Goal: Browse casually

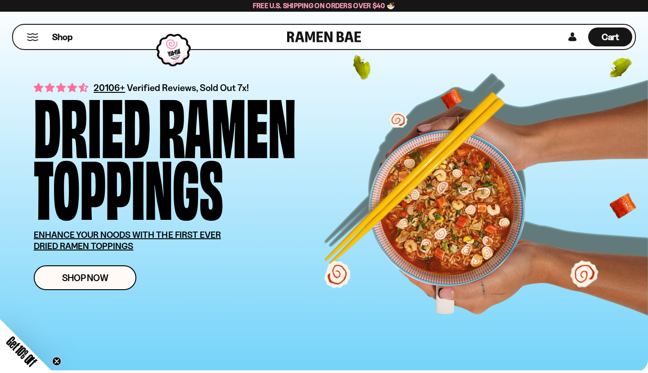
click at [55, 359] on circle "Close teaser" at bounding box center [57, 361] width 9 height 9
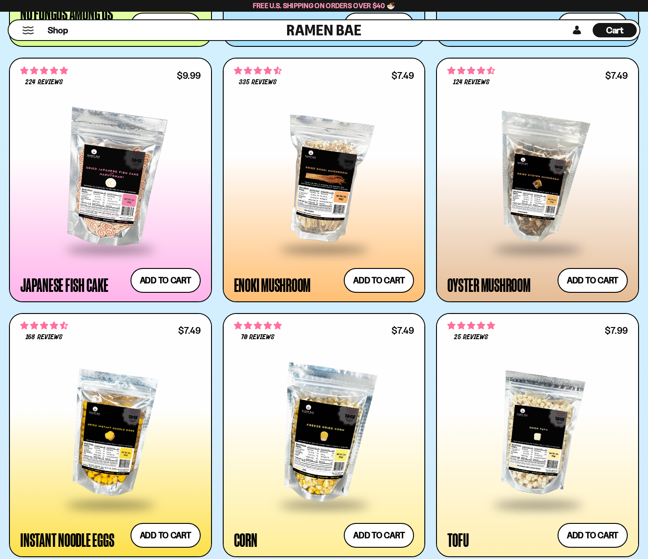
scroll to position [1201, 0]
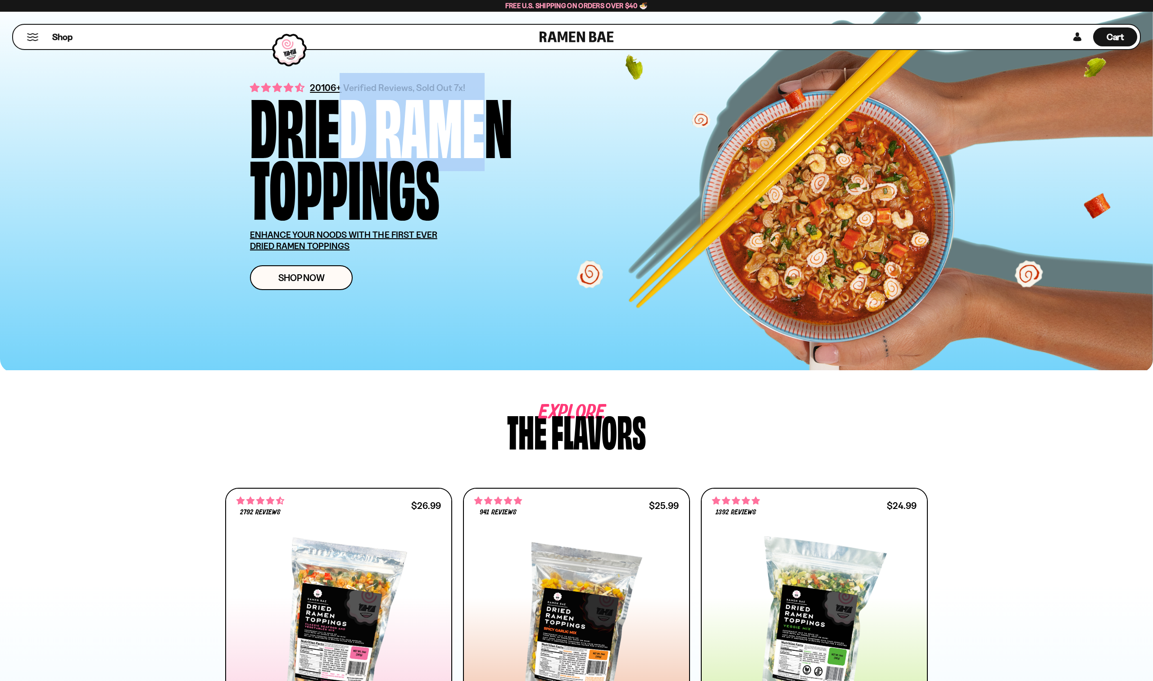
drag, startPoint x: 476, startPoint y: 86, endPoint x: 309, endPoint y: 92, distance: 166.3
click at [313, 92] on div "Dried Ramen Toppings" at bounding box center [430, 153] width 360 height 123
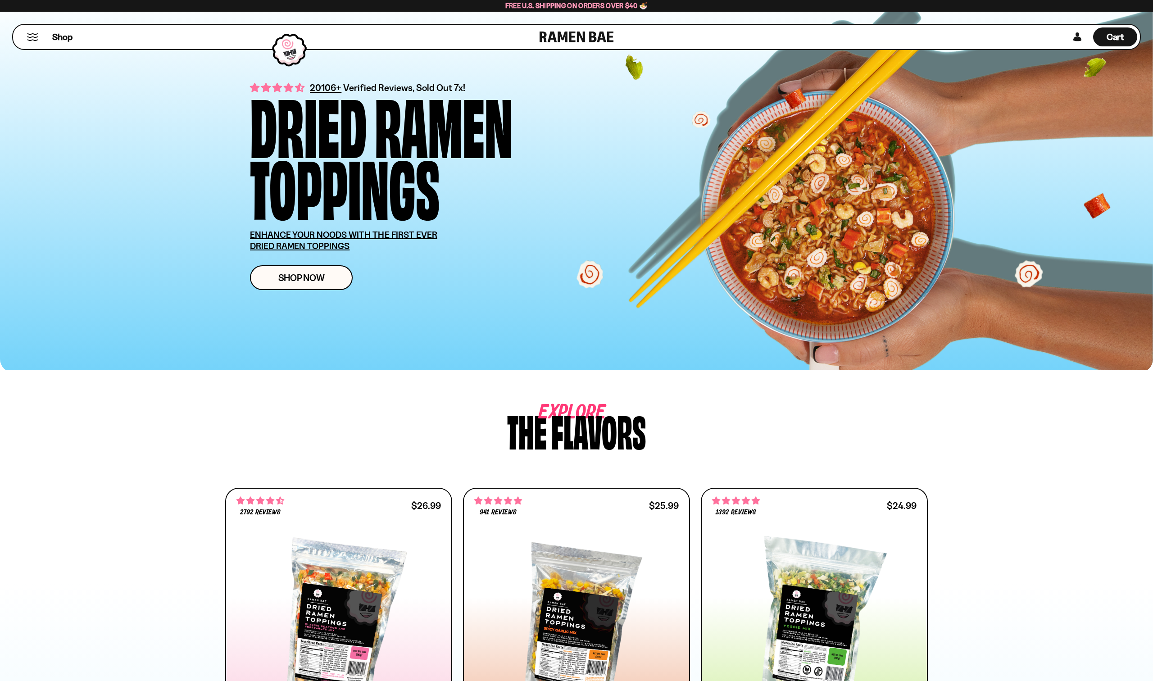
click at [209, 166] on div "20106+ Verified Reviews, Sold Out 7x! Dried Ramen Toppings ENHANCE YOUR NOODS W…" at bounding box center [576, 185] width 1153 height 375
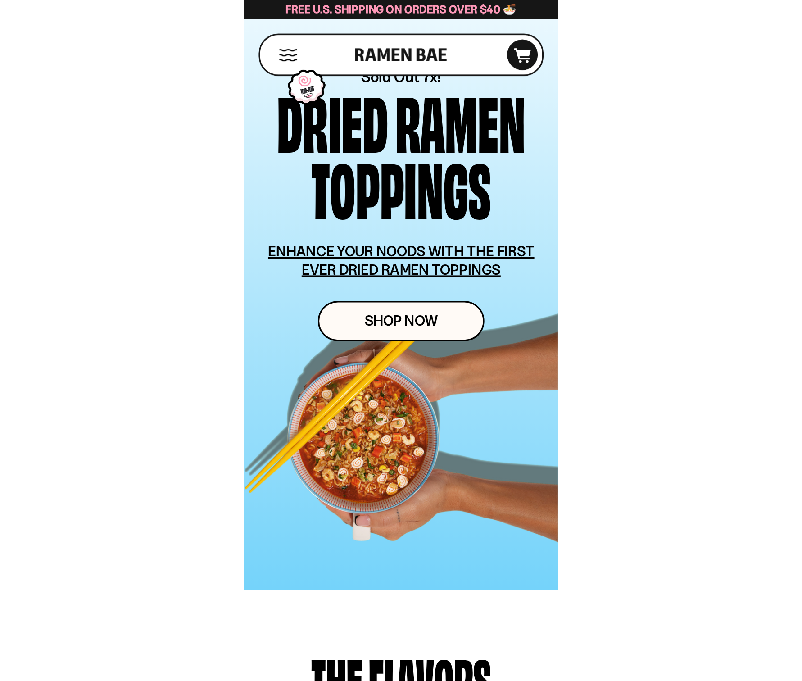
scroll to position [52, 0]
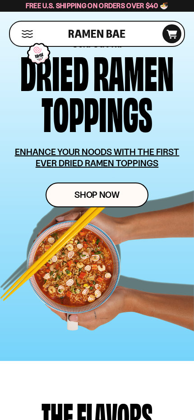
click at [28, 151] on u "ENHANCE YOUR NOODS WITH THE FIRST EVER DRIED RAMEN TOPPINGS" at bounding box center [97, 157] width 164 height 22
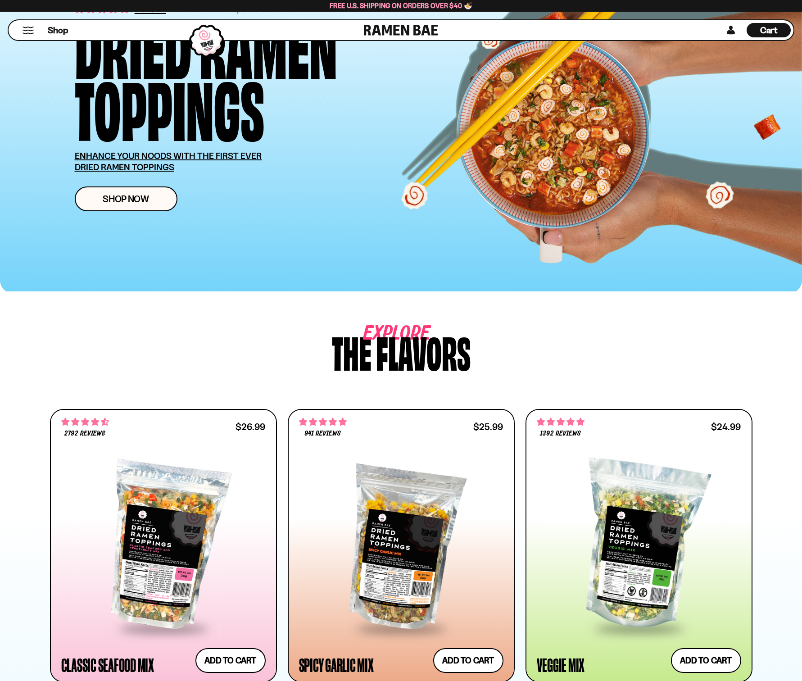
scroll to position [83, 0]
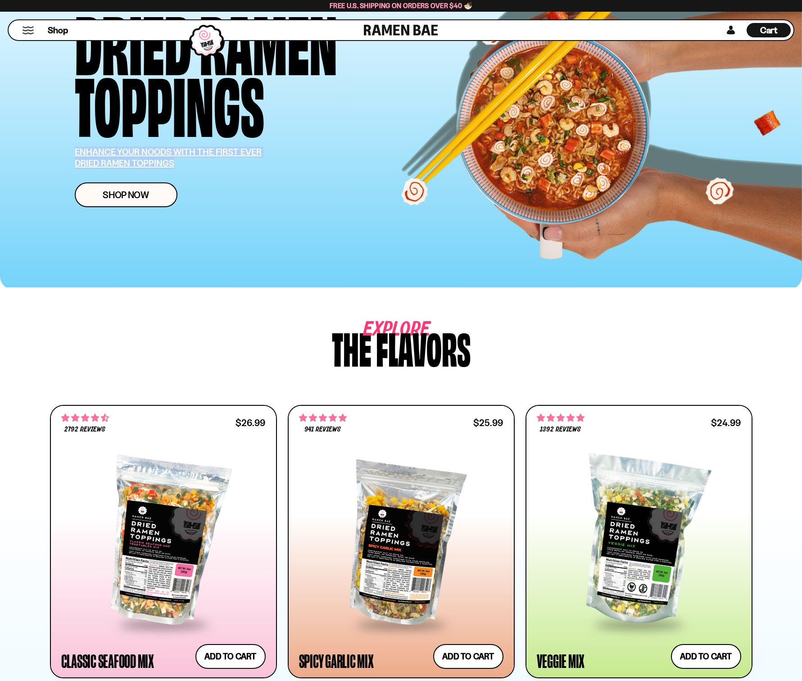
drag, startPoint x: 183, startPoint y: 165, endPoint x: 70, endPoint y: 152, distance: 113.7
click at [70, 152] on div "20106+ Verified Reviews, Sold Out 7x! Dried Ramen Toppings ENHANCE YOUR NOODS W…" at bounding box center [401, 102] width 707 height 375
copy u "ENHANCE YOUR NOODS WITH THE FIRST EVER DRIED RAMEN TOPPINGS"
drag, startPoint x: 218, startPoint y: 194, endPoint x: 194, endPoint y: 165, distance: 37.4
click at [215, 184] on div "Shop Now" at bounding box center [255, 194] width 360 height 25
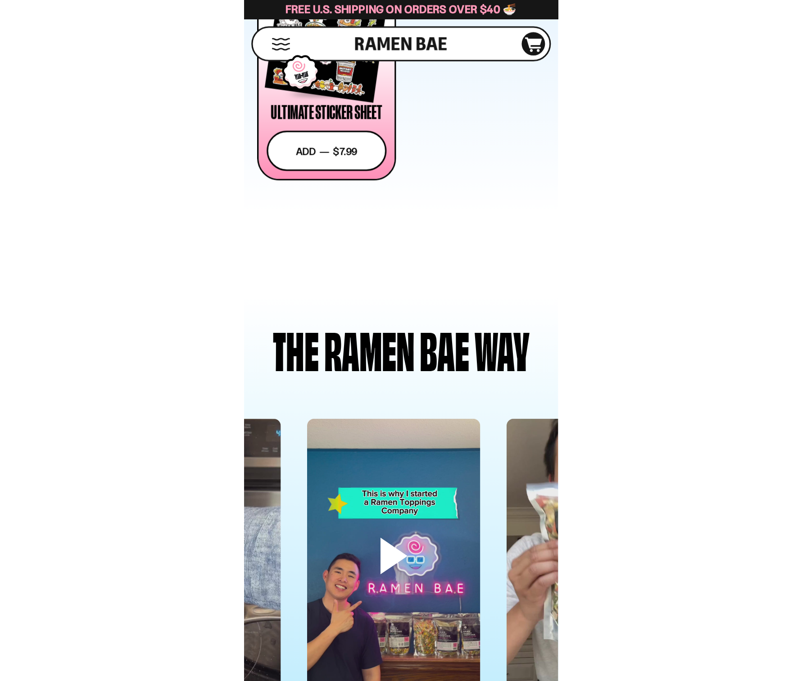
scroll to position [2072, 0]
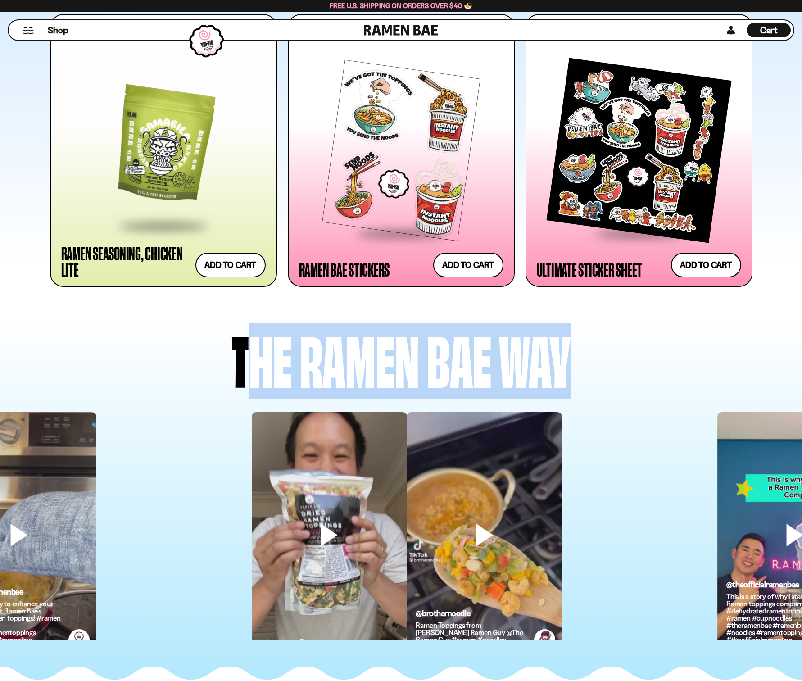
drag, startPoint x: 394, startPoint y: 366, endPoint x: 586, endPoint y: 365, distance: 191.8
click at [586, 365] on div "The Ramen Bae way" at bounding box center [401, 357] width 668 height 69
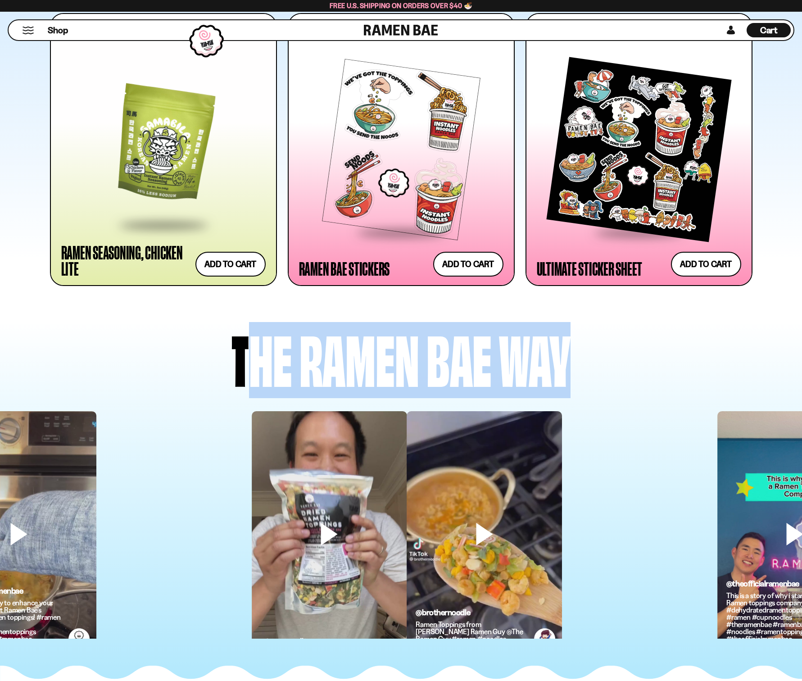
copy div "The Ramen Bae way"
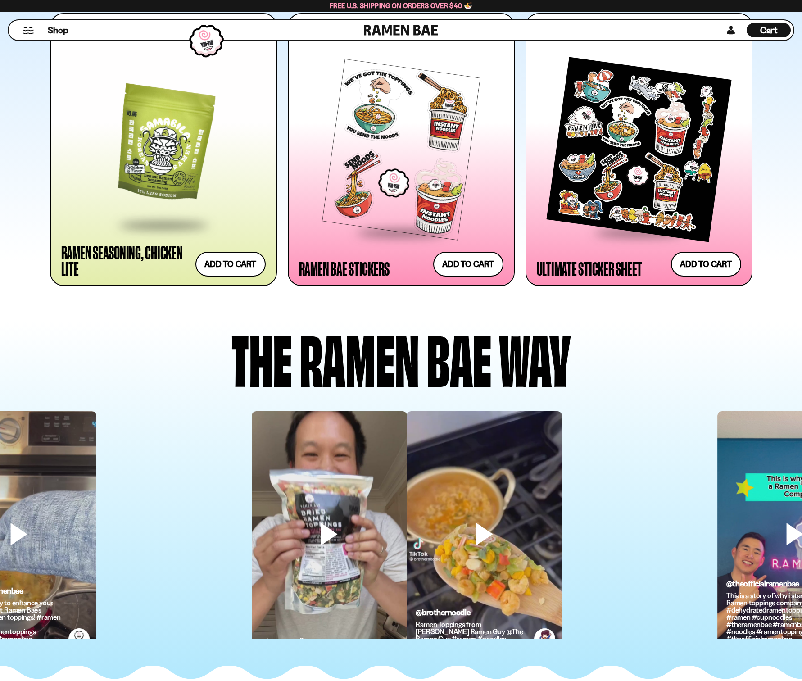
drag, startPoint x: 108, startPoint y: 328, endPoint x: 97, endPoint y: 329, distance: 10.8
click at [108, 328] on div "The Ramen Bae way" at bounding box center [401, 356] width 668 height 69
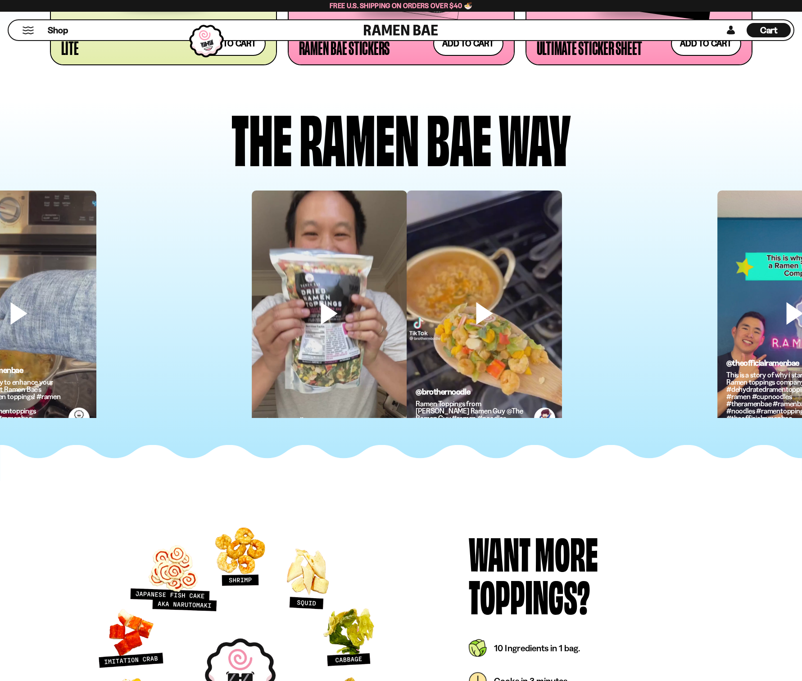
scroll to position [2400, 0]
click at [196, 359] on div "@theofficialramenbae This is a story of why i started a Ramen toppings company.…" at bounding box center [492, 303] width 802 height 227
click at [525, 509] on div "Want More Toppings? plus It is a Big Bag - makes roughly 20 servings. It is jus…" at bounding box center [401, 672] width 802 height 388
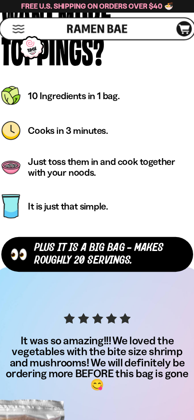
scroll to position [2577, 0]
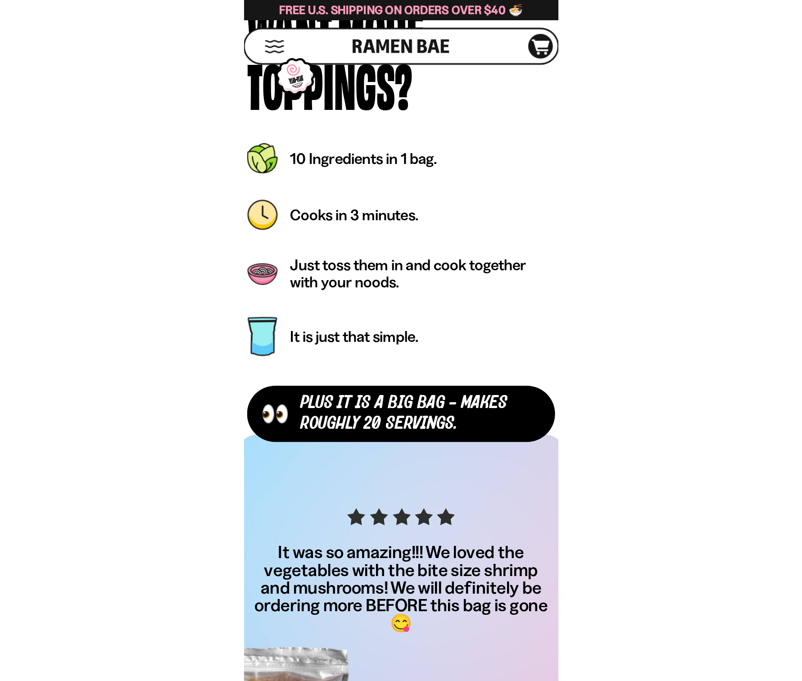
scroll to position [2578, 0]
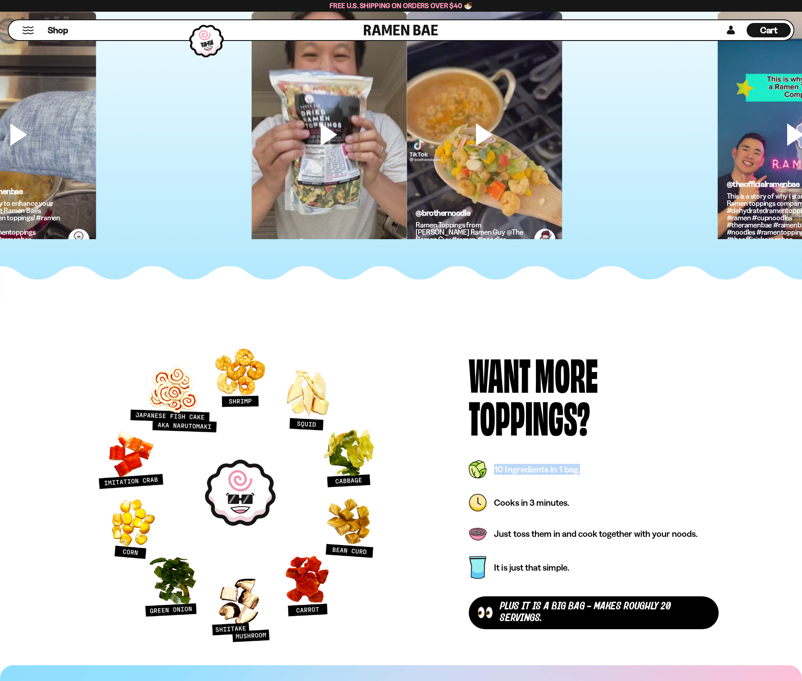
drag, startPoint x: 531, startPoint y: 470, endPoint x: 491, endPoint y: 470, distance: 40.1
click at [492, 470] on div "10 Ingredients in 1 bag." at bounding box center [593, 469] width 249 height 28
copy div "10 Ingredients in 1 bag."
drag, startPoint x: 582, startPoint y: 502, endPoint x: 326, endPoint y: 462, distance: 259.3
click at [492, 505] on div "Cooks in 3 minutes." at bounding box center [593, 502] width 249 height 29
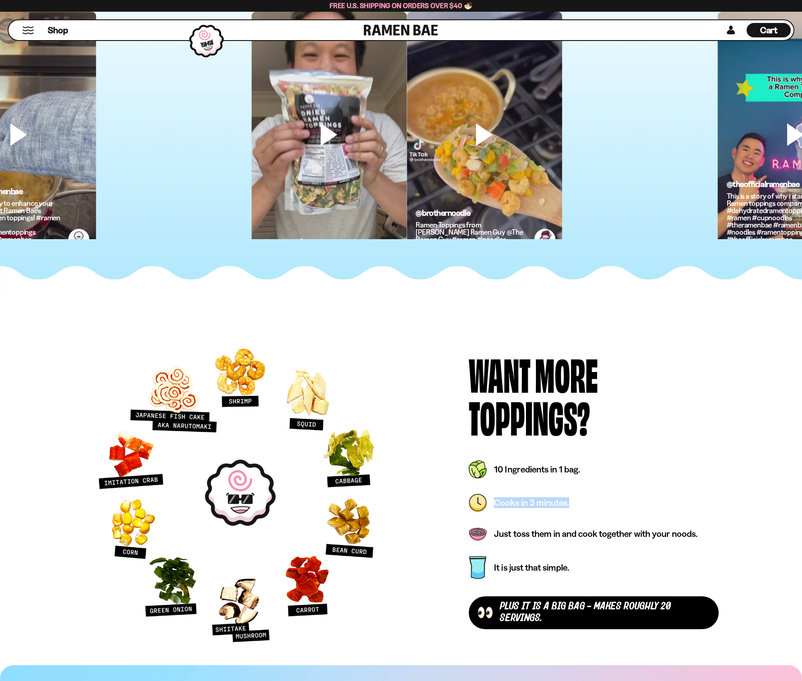
copy div "Cooks in 3 minutes."
drag, startPoint x: 493, startPoint y: 531, endPoint x: 256, endPoint y: 480, distance: 242.7
click at [716, 535] on div "Just toss them in and cook together with your noods." at bounding box center [593, 533] width 249 height 24
copy div "Just toss them in and cook together with your noods."
drag, startPoint x: 567, startPoint y: 571, endPoint x: 482, endPoint y: 567, distance: 85.2
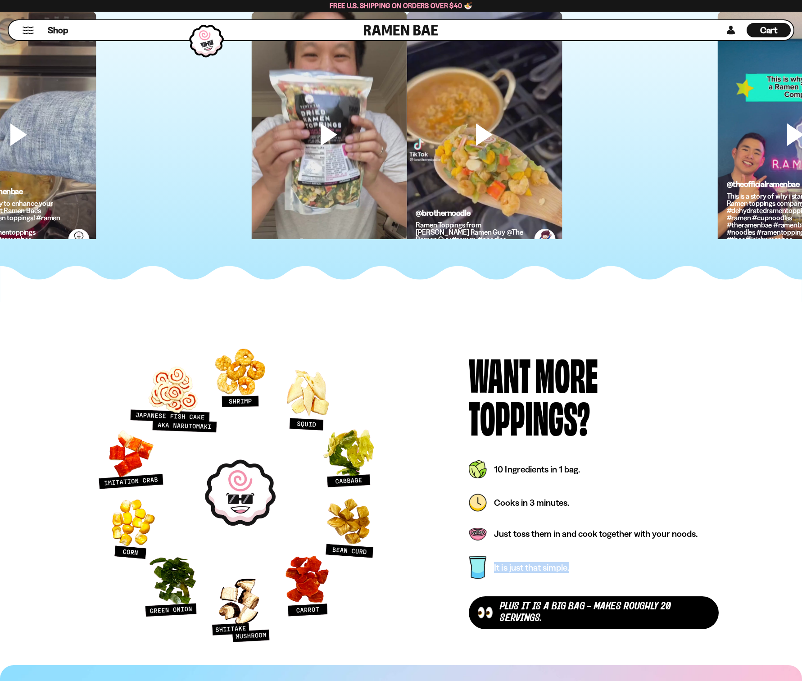
click at [483, 567] on div "It is just that simple." at bounding box center [593, 567] width 249 height 34
copy div "It is just that simple."
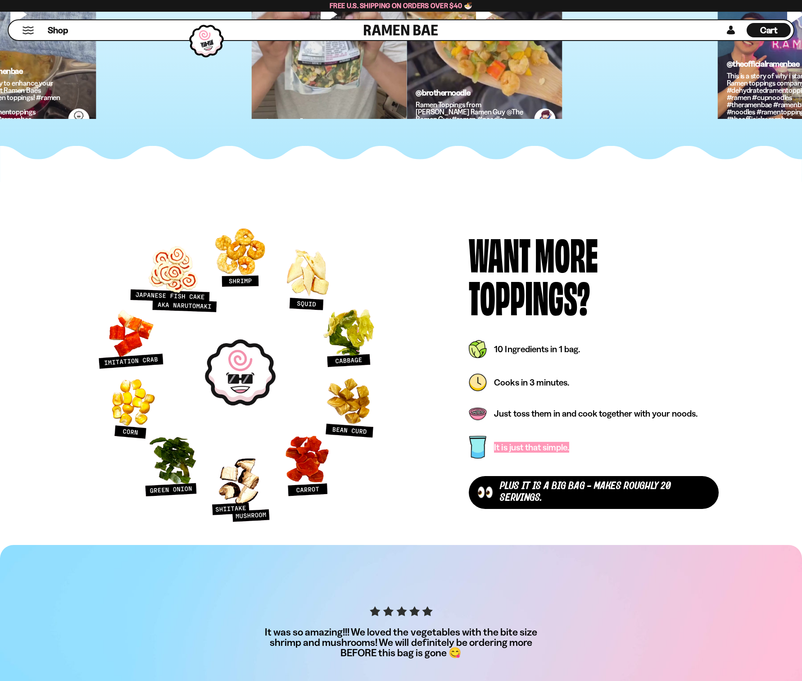
scroll to position [2720, 0]
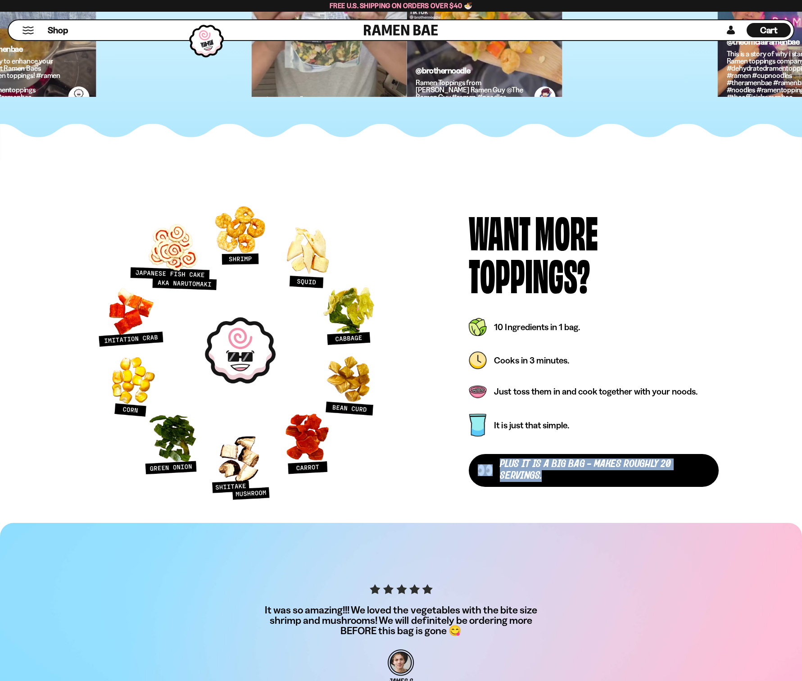
drag, startPoint x: 508, startPoint y: 460, endPoint x: 503, endPoint y: 460, distance: 4.5
click at [494, 459] on div "plus It is a Big Bag - makes roughly 20 servings." at bounding box center [593, 470] width 249 height 33
copy div "plus It is a Big Bag - makes roughly 20 servings."
click at [435, 511] on div "Want More Toppings? plus It is a Big Bag - makes roughly 20 servings. It is jus…" at bounding box center [401, 352] width 802 height 388
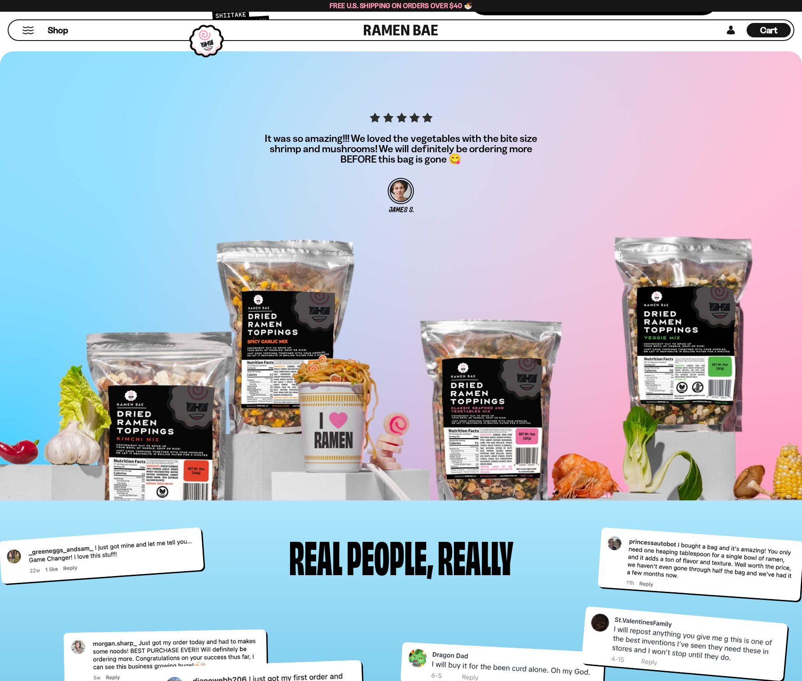
scroll to position [3198, 0]
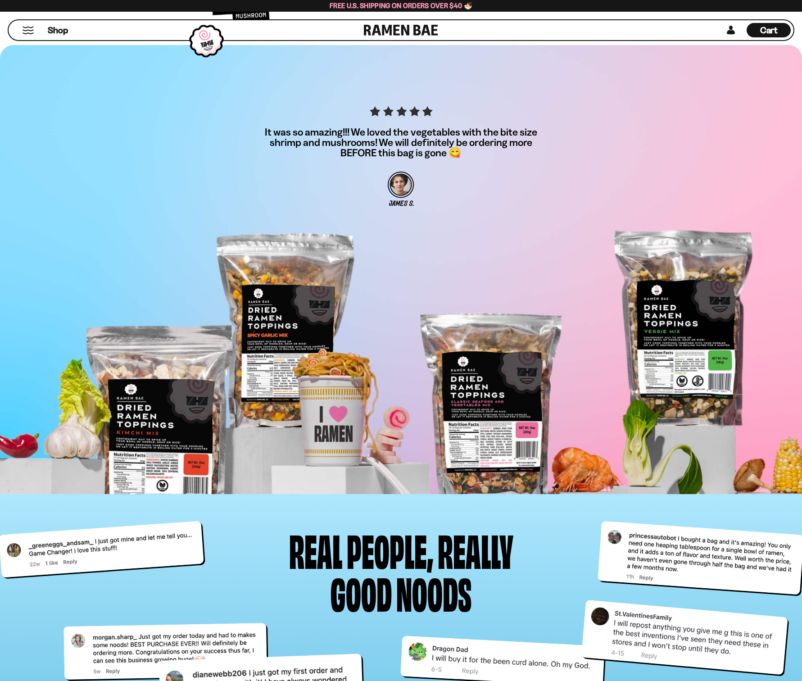
click at [349, 123] on div "It was so amazing!!! We loved the vegetables with the bite size shrimp and mush…" at bounding box center [401, 161] width 288 height 111
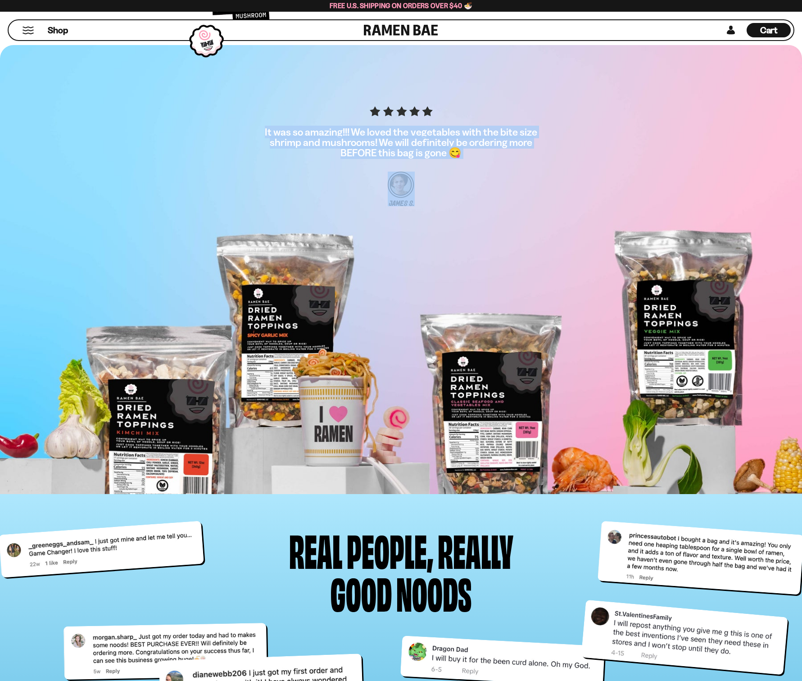
drag, startPoint x: 375, startPoint y: 157, endPoint x: 471, endPoint y: 168, distance: 96.5
click at [471, 168] on div "It was so amazing!!! We loved the vegetables with the bite size shrimp and mush…" at bounding box center [401, 161] width 668 height 111
copy section "It was so amazing!!! We loved the vegetables with the bite size shrimp and mush…"
click at [486, 158] on div "It was so amazing!!! We loved the vegetables with the bite size shrimp and mush…" at bounding box center [401, 161] width 288 height 111
drag, startPoint x: 345, startPoint y: 140, endPoint x: 259, endPoint y: 138, distance: 86.5
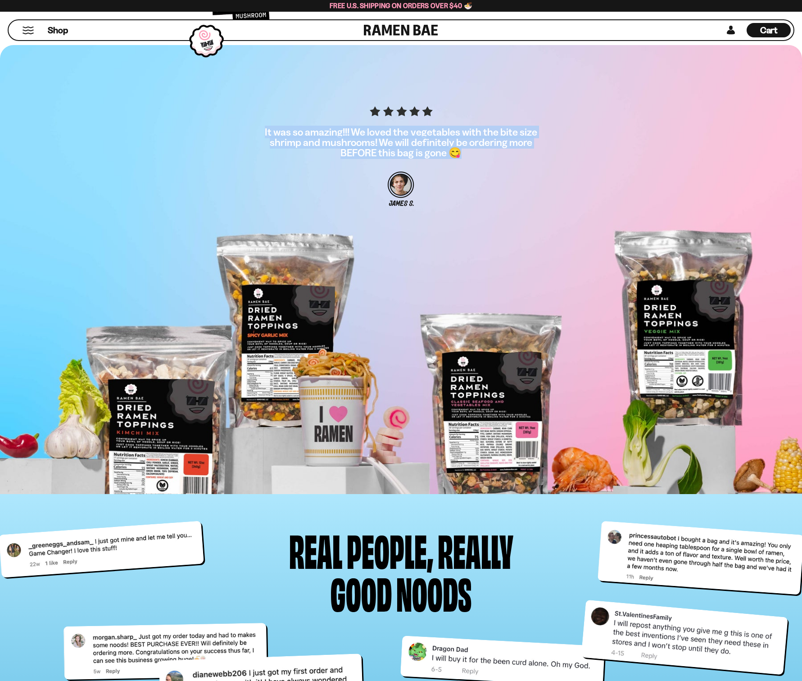
click at [261, 137] on p "It was so amazing!!! We loved the vegetables with the bite size shrimp and mush…" at bounding box center [401, 142] width 288 height 31
copy div "It was so amazing!!! We loved the vegetables with the bite size shrimp and mush…"
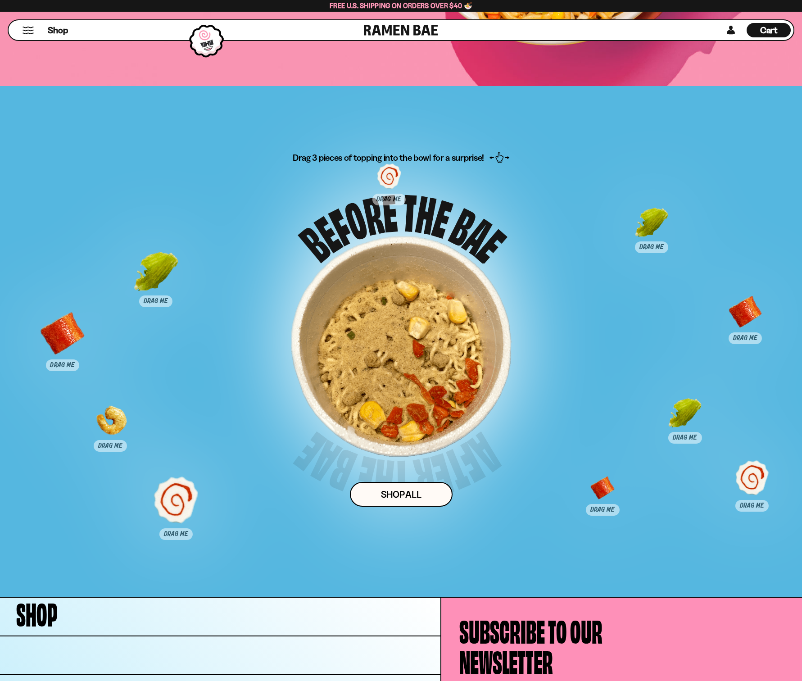
scroll to position [4333, 0]
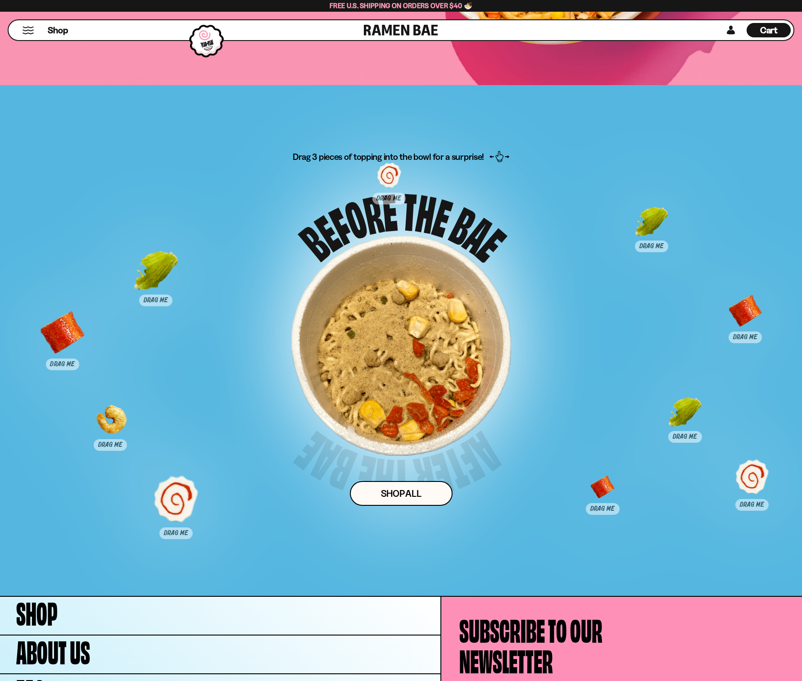
drag, startPoint x: 432, startPoint y: 156, endPoint x: 465, endPoint y: 156, distance: 33.3
click at [465, 156] on div "Drag 3 pieces of topping into the bowl for a surprise! Shop ALl" at bounding box center [401, 350] width 668 height 400
click at [450, 235] on div at bounding box center [401, 345] width 221 height 221
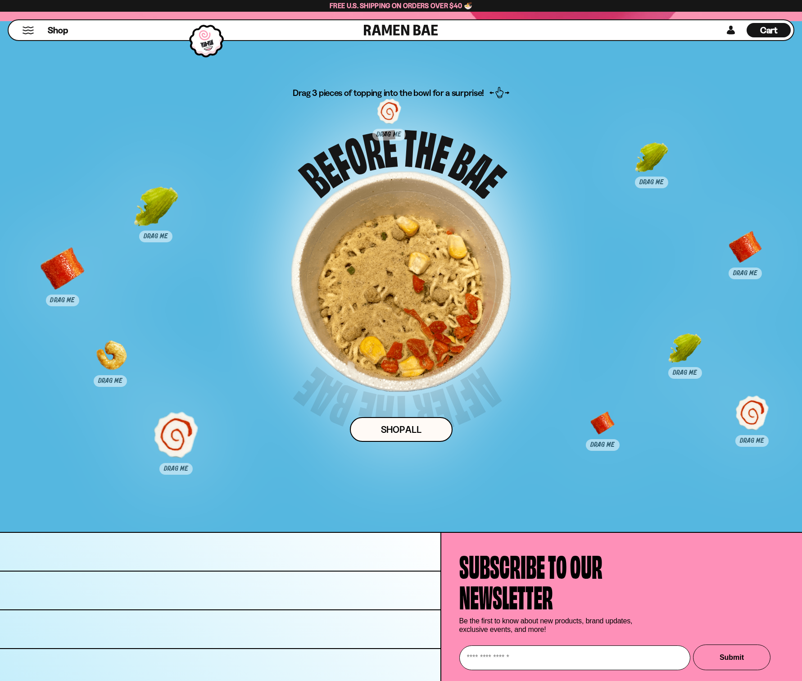
scroll to position [4422, 0]
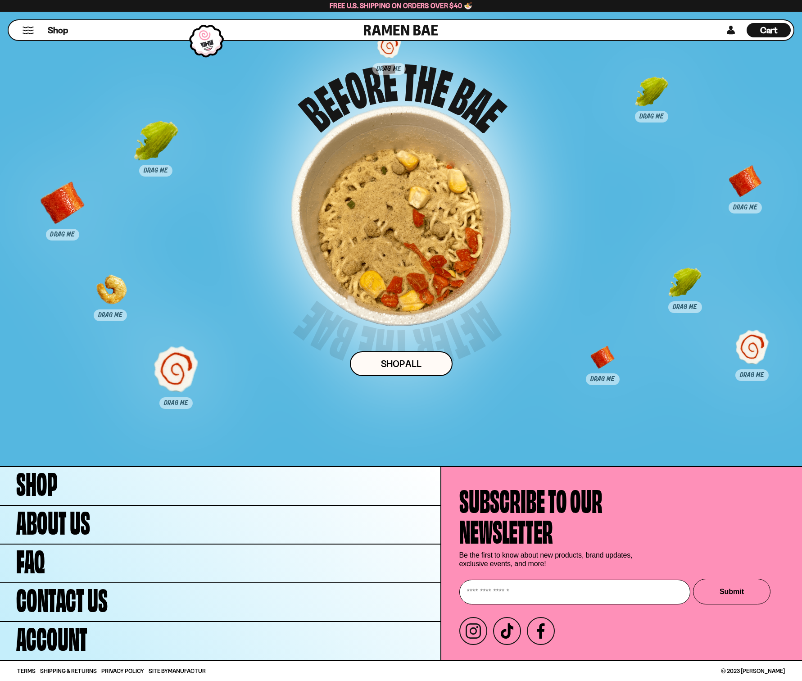
drag, startPoint x: 574, startPoint y: 534, endPoint x: 450, endPoint y: 499, distance: 129.1
click at [450, 499] on div "Subscribe to our newsletter Be the first to know about new products, brand upda…" at bounding box center [621, 563] width 361 height 193
copy h4 "Subscribe to our newsletter"
drag, startPoint x: 547, startPoint y: 562, endPoint x: 447, endPoint y: 553, distance: 100.3
click at [451, 554] on div "Subscribe to our newsletter Be the first to know about new products, brand upda…" at bounding box center [621, 563] width 361 height 193
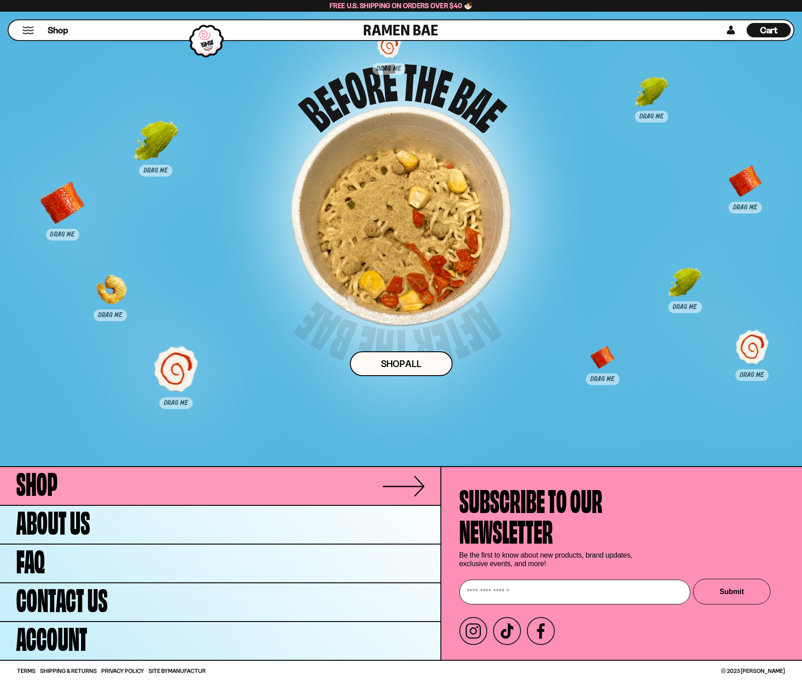
copy p "Be the first to know about new products, brand updates, exclusive events, and m…"
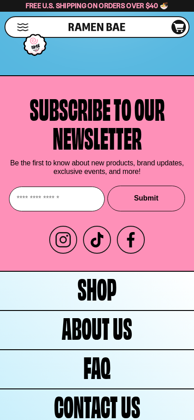
scroll to position [4316, 0]
